Goal: Task Accomplishment & Management: Manage account settings

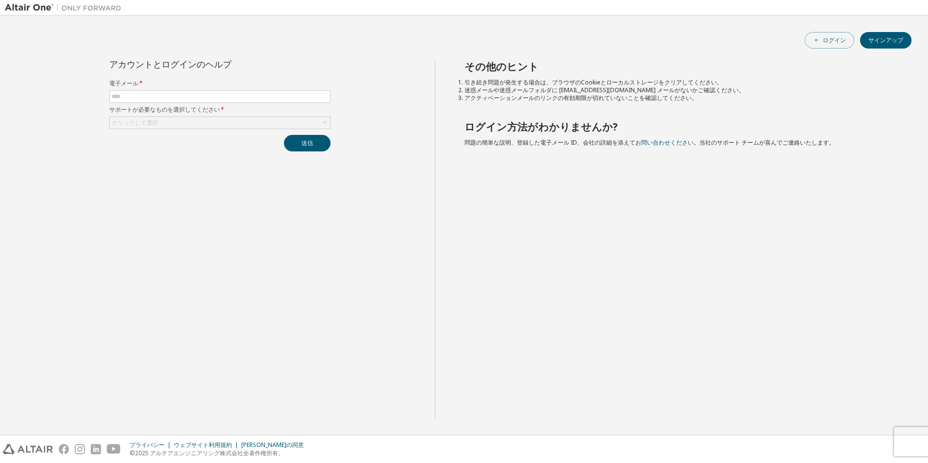
click at [829, 37] on font "ログイン" at bounding box center [833, 40] width 23 height 8
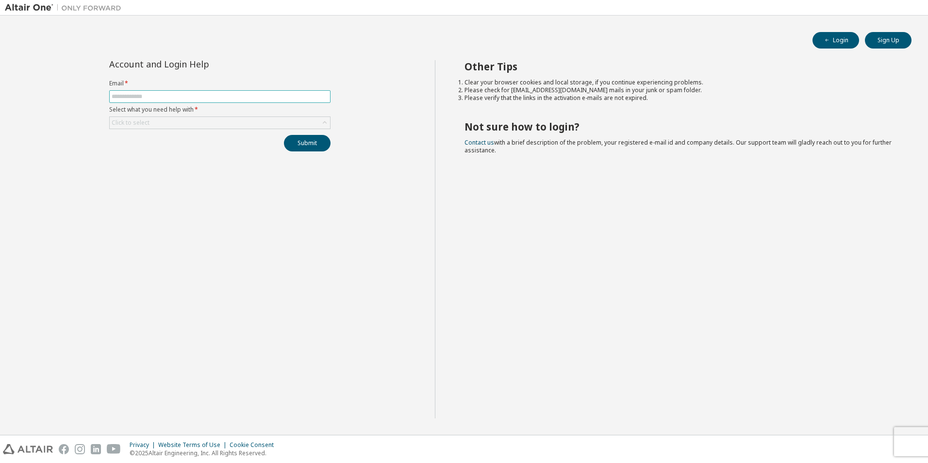
click at [198, 97] on input "text" at bounding box center [220, 97] width 216 height 8
click at [197, 97] on input "text" at bounding box center [220, 97] width 216 height 8
type input "**********"
click at [210, 124] on div "Click to select" at bounding box center [220, 123] width 220 height 12
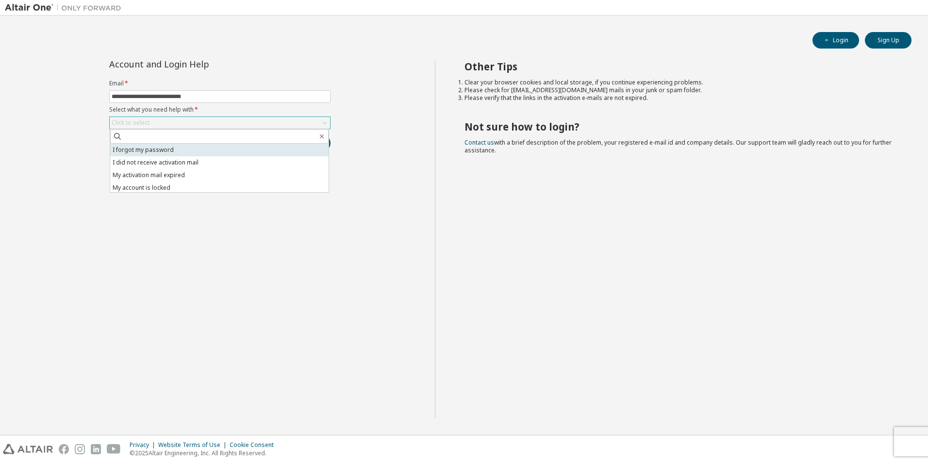
click at [191, 146] on li "I forgot my password" at bounding box center [219, 150] width 218 height 13
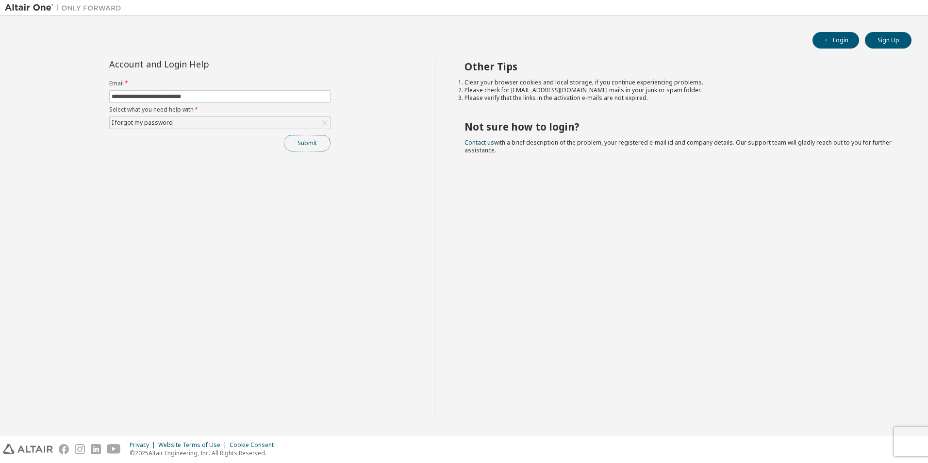
click at [309, 146] on button "Submit" at bounding box center [307, 143] width 47 height 16
